Goal: Task Accomplishment & Management: Use online tool/utility

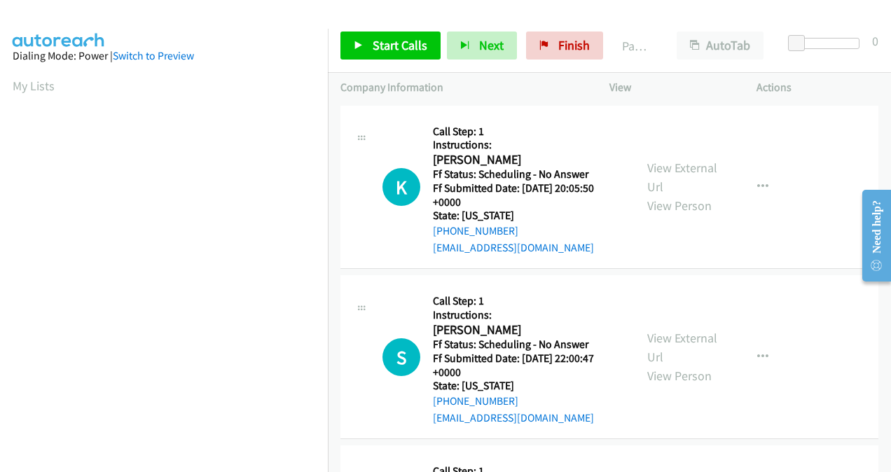
scroll to position [314, 0]
click at [393, 44] on span "Start Calls" at bounding box center [400, 45] width 55 height 16
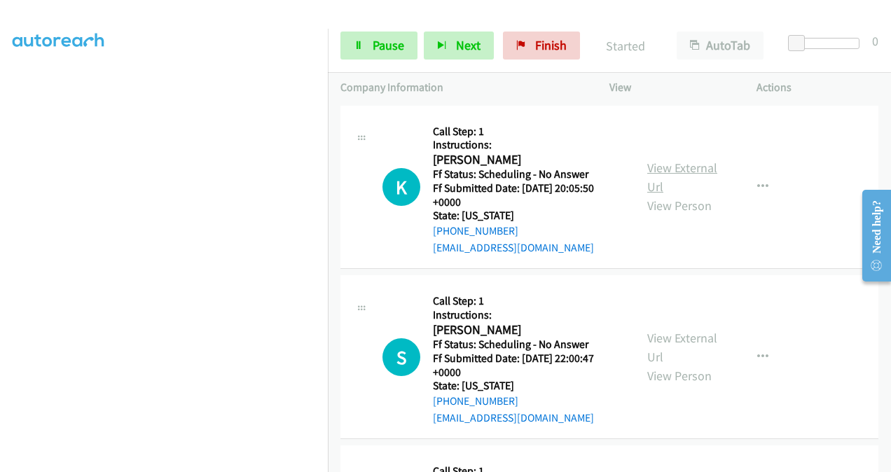
click at [655, 171] on link "View External Url" at bounding box center [683, 177] width 70 height 35
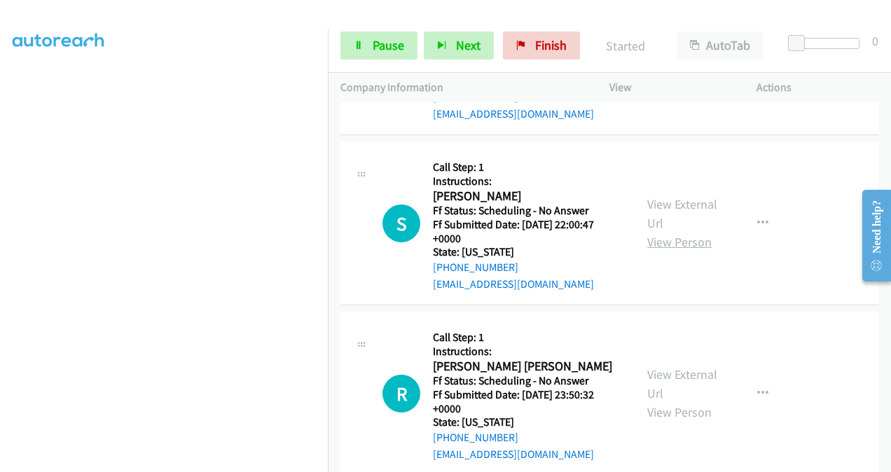
scroll to position [140, 0]
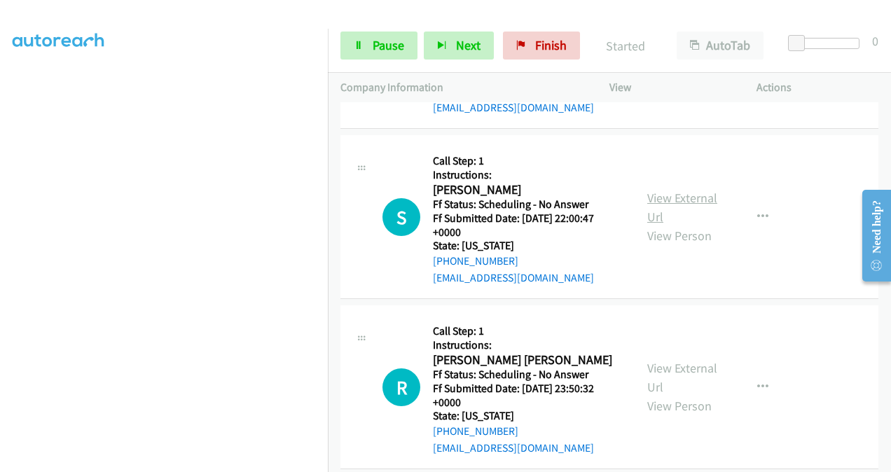
click at [662, 200] on link "View External Url" at bounding box center [683, 207] width 70 height 35
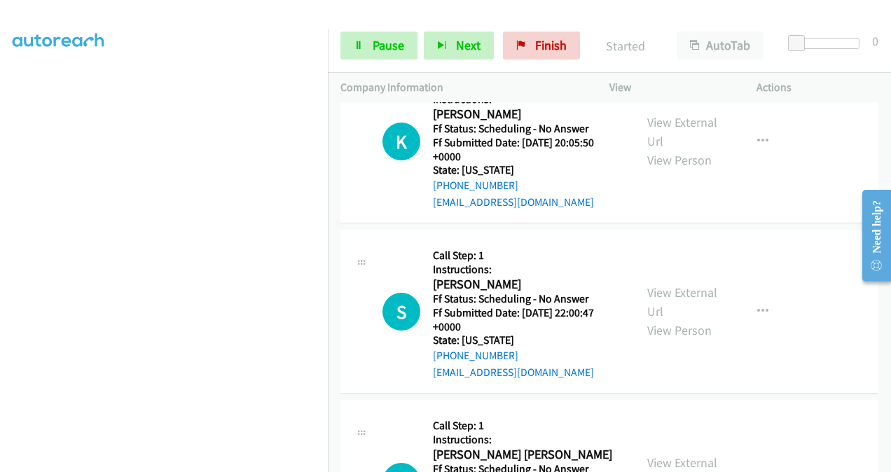
scroll to position [0, 0]
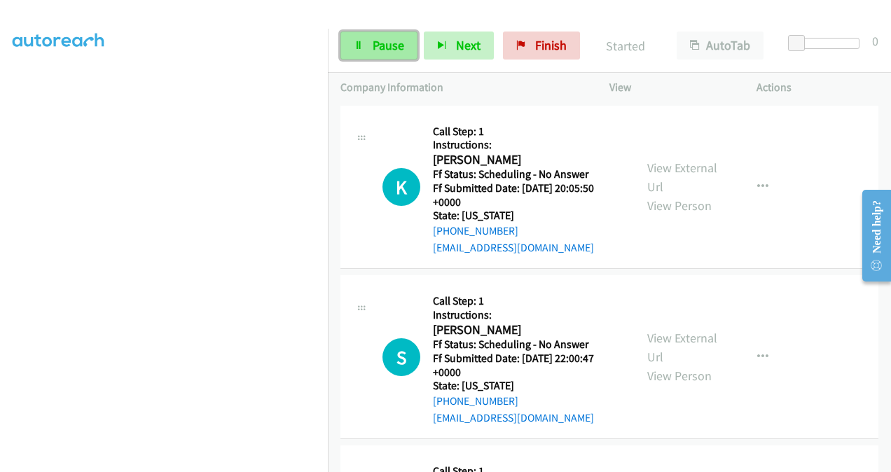
click at [393, 43] on span "Pause" at bounding box center [389, 45] width 32 height 16
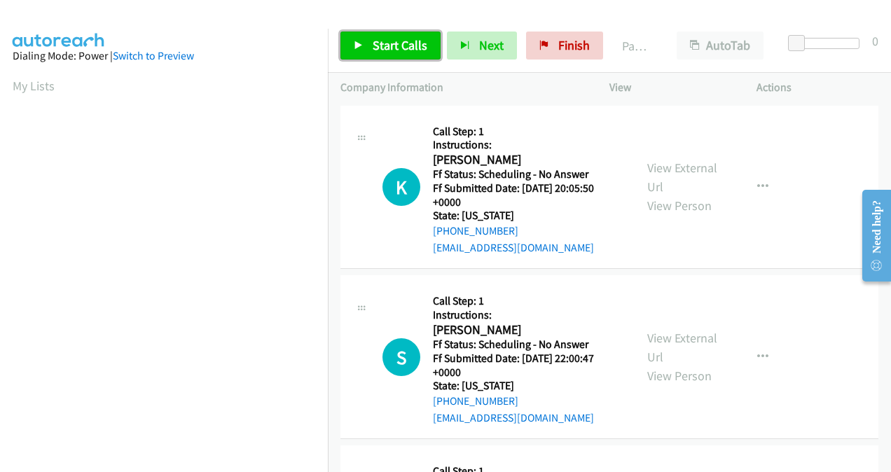
click at [390, 48] on span "Start Calls" at bounding box center [400, 45] width 55 height 16
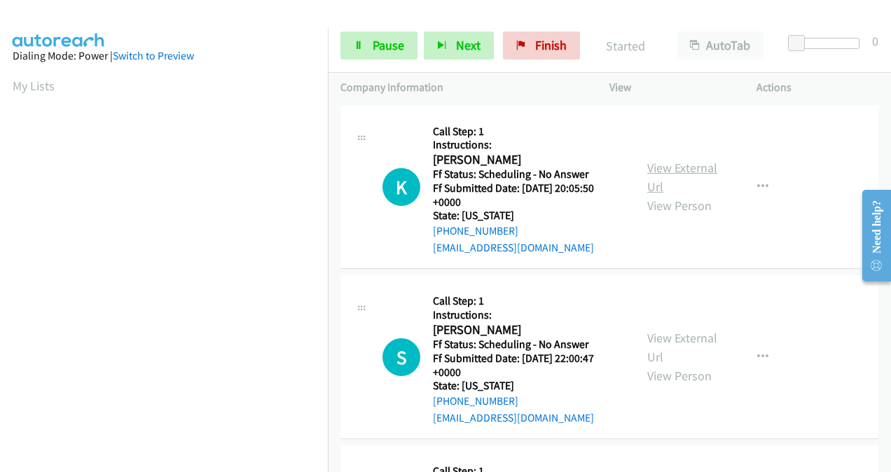
click at [662, 174] on link "View External Url" at bounding box center [683, 177] width 70 height 35
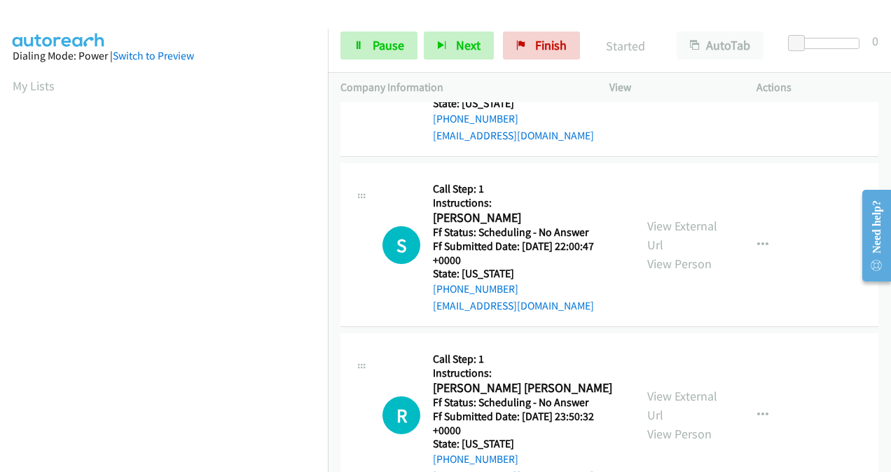
scroll to position [140, 0]
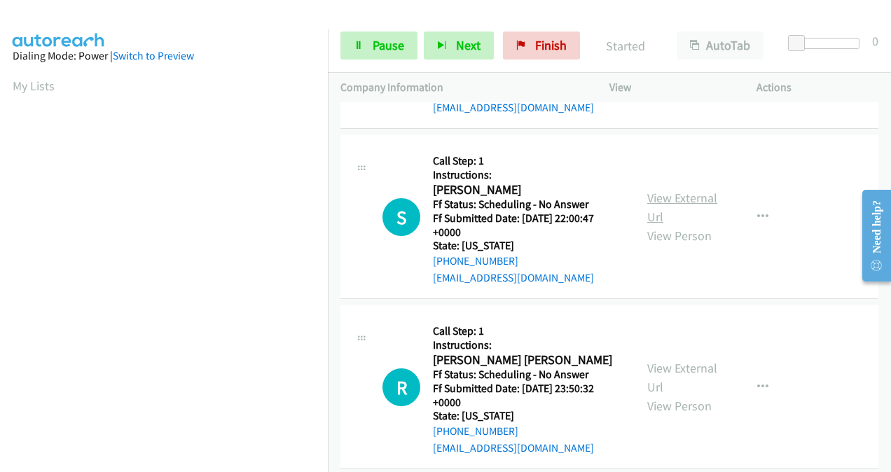
click at [657, 205] on link "View External Url" at bounding box center [683, 207] width 70 height 35
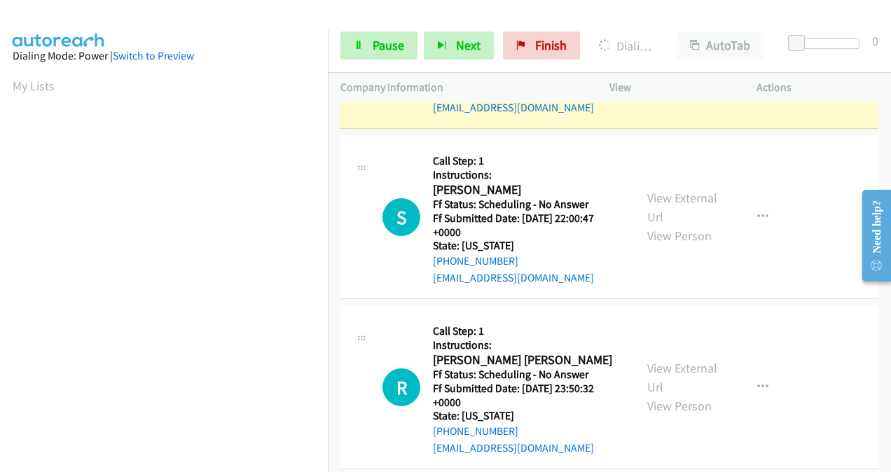
scroll to position [0, 0]
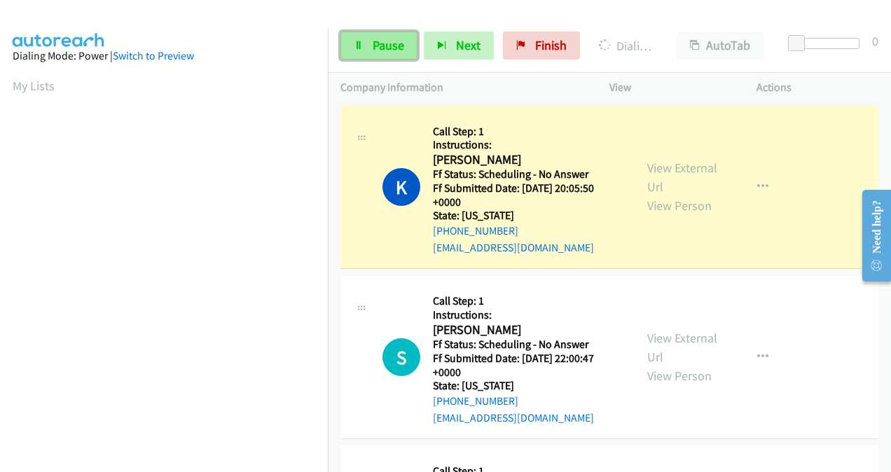
click at [381, 43] on span "Pause" at bounding box center [389, 45] width 32 height 16
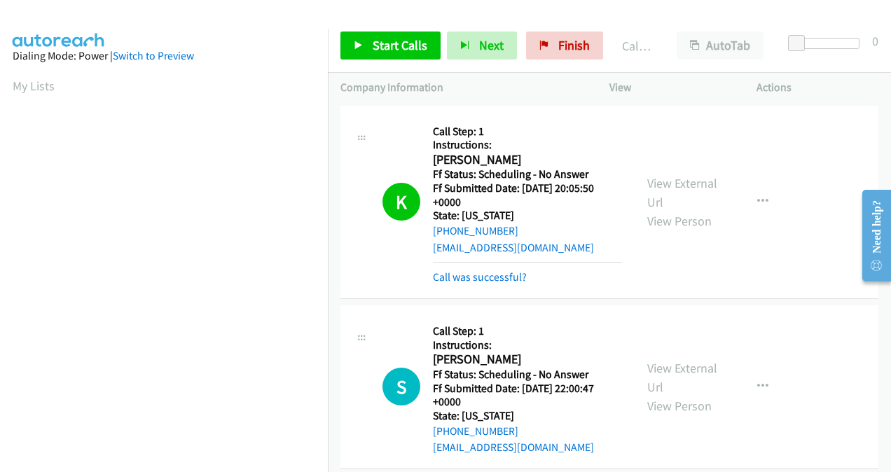
scroll to position [314, 0]
click at [408, 46] on span "Start Calls" at bounding box center [400, 45] width 55 height 16
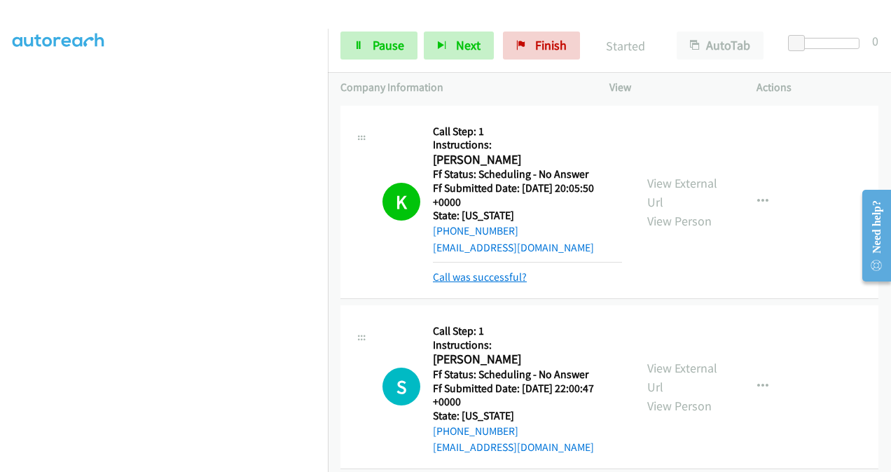
click at [470, 278] on link "Call was successful?" at bounding box center [480, 277] width 94 height 13
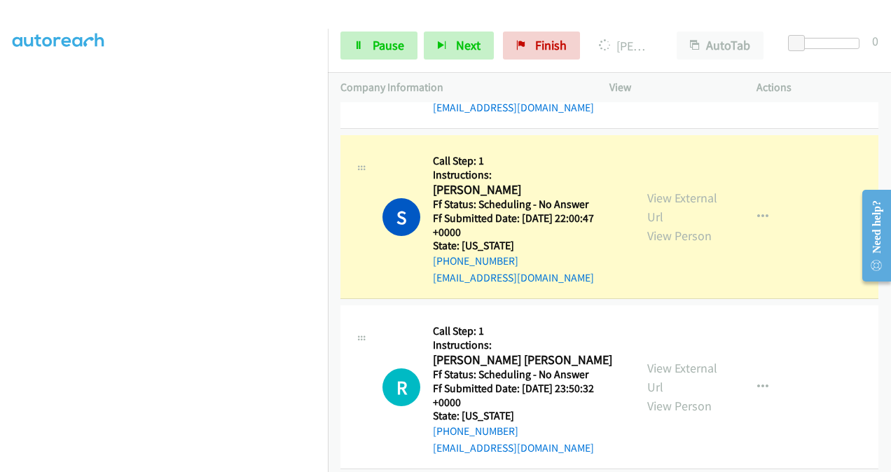
scroll to position [280, 0]
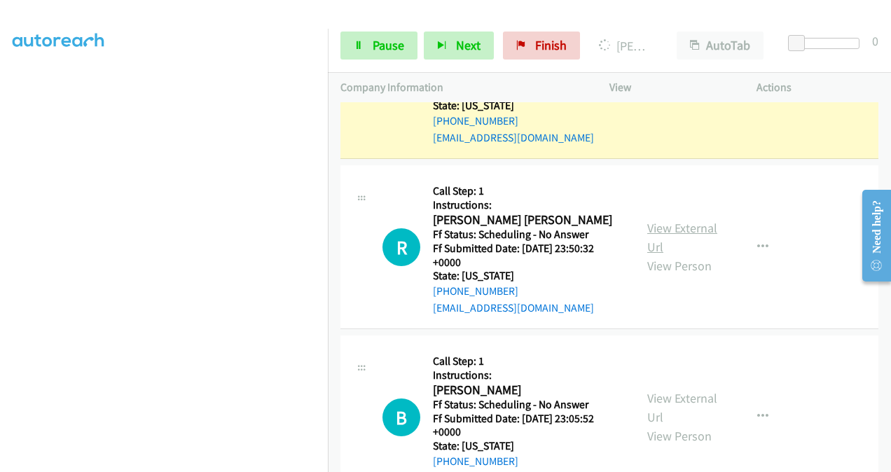
click at [656, 224] on link "View External Url" at bounding box center [683, 237] width 70 height 35
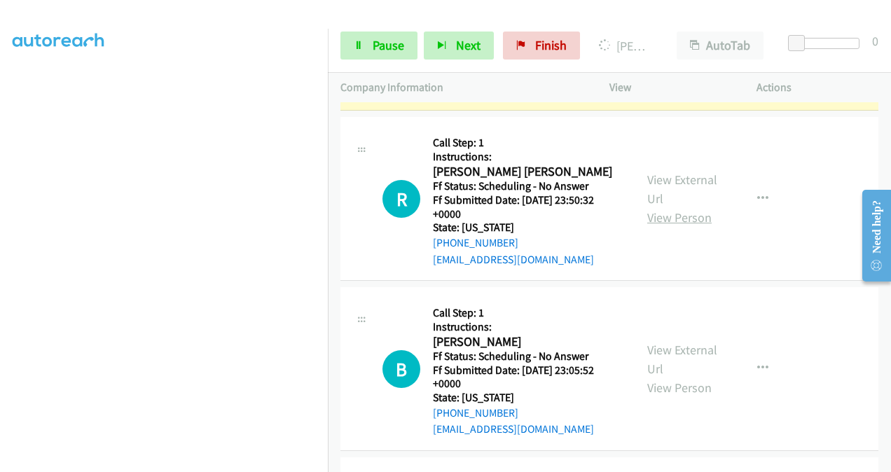
scroll to position [350, 0]
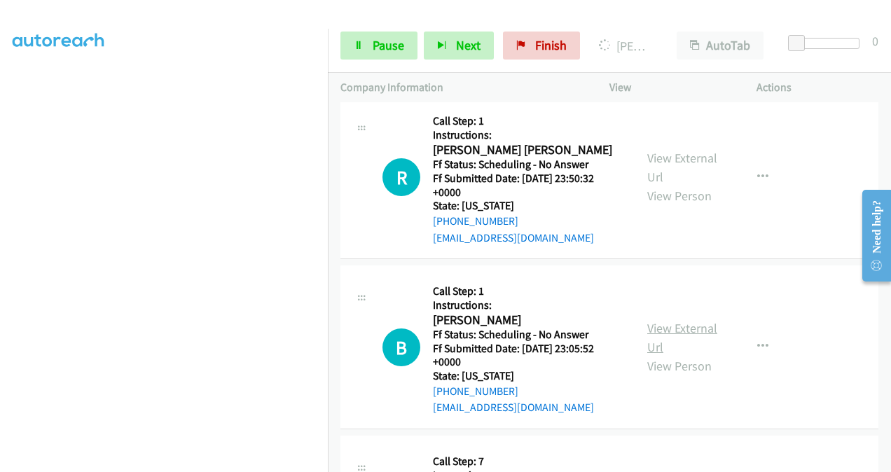
click at [656, 332] on link "View External Url" at bounding box center [683, 337] width 70 height 35
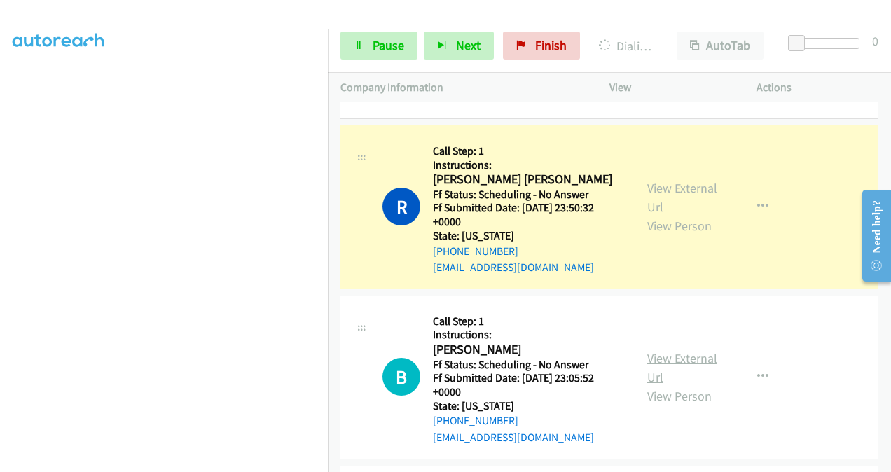
scroll to position [380, 0]
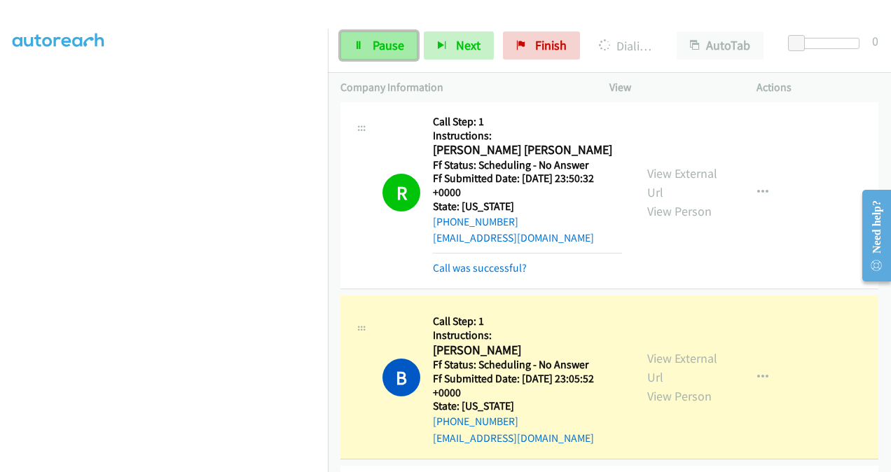
click at [388, 38] on span "Pause" at bounding box center [389, 45] width 32 height 16
